Goal: Use online tool/utility: Utilize a website feature to perform a specific function

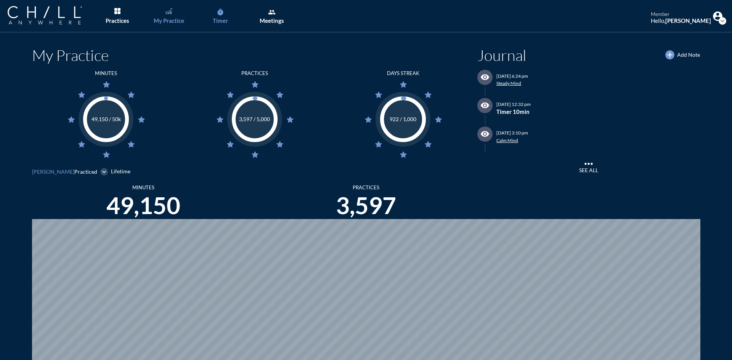
scroll to position [360, 726]
click at [166, 15] on link "My Practice" at bounding box center [169, 16] width 40 height 32
click at [222, 13] on icon "timer" at bounding box center [221, 12] width 8 height 8
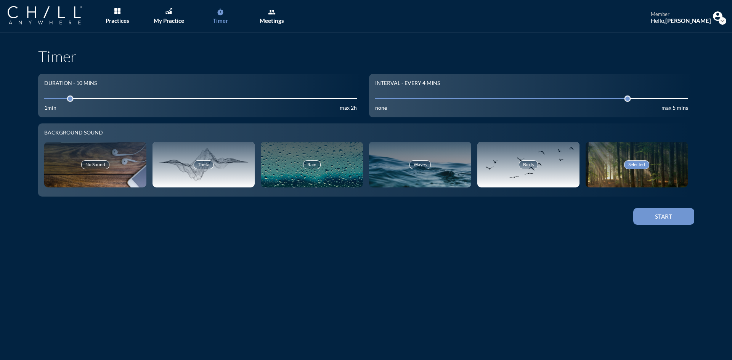
click at [673, 221] on button "Start" at bounding box center [663, 216] width 61 height 17
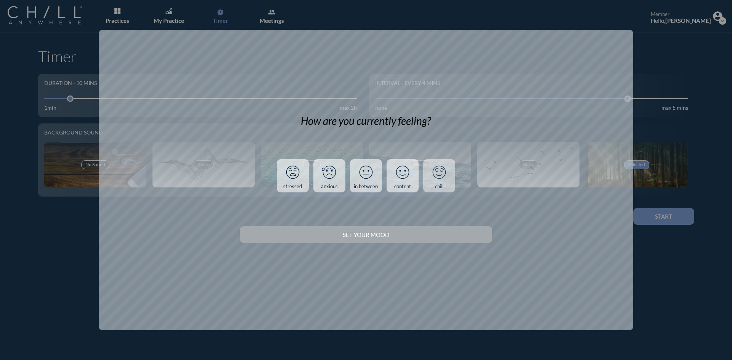
click at [439, 183] on link "chill" at bounding box center [439, 176] width 32 height 34
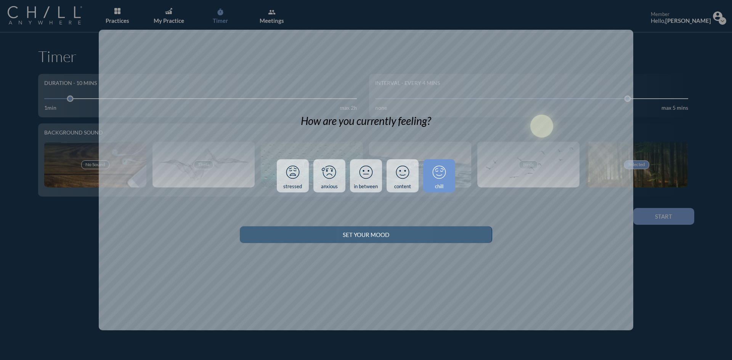
click at [461, 237] on div "Set your Mood" at bounding box center [365, 234] width 225 height 7
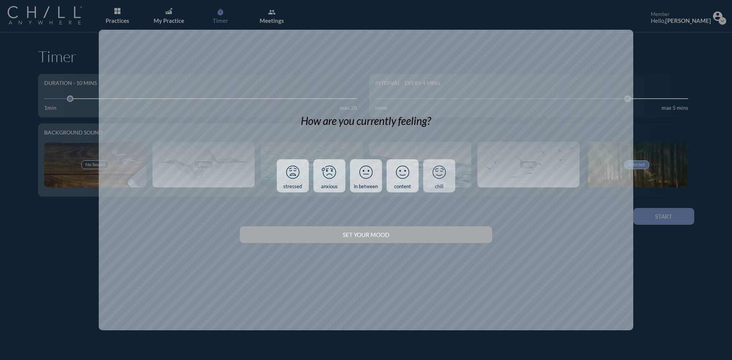
click at [443, 179] on icon at bounding box center [439, 172] width 20 height 20
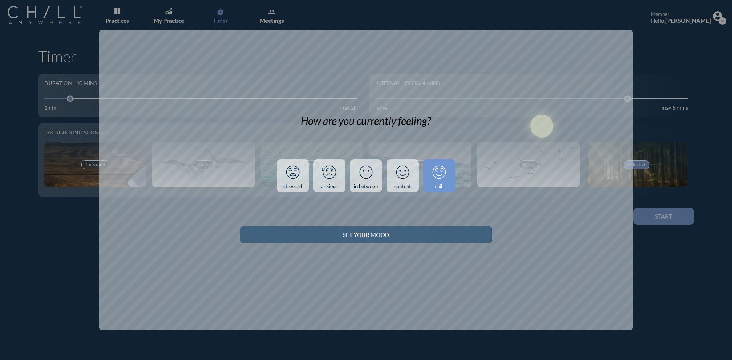
click at [463, 230] on button "Set your Mood" at bounding box center [366, 234] width 252 height 17
